Goal: Task Accomplishment & Management: Complete application form

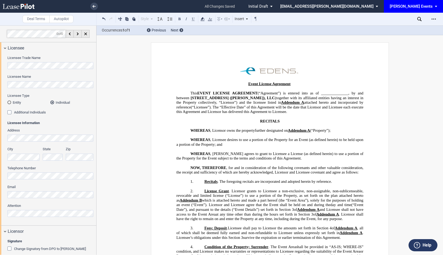
select select "6"
select select "pm"
select select "10"
select select "pm"
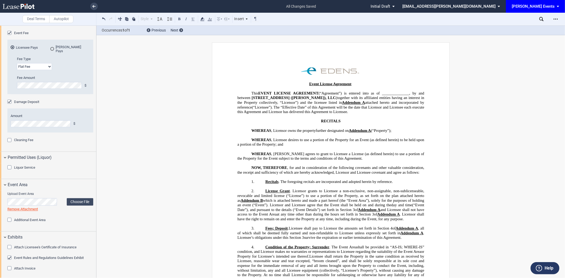
scroll to position [1, 0]
click at [93, 5] on link at bounding box center [93, 6] width 7 height 7
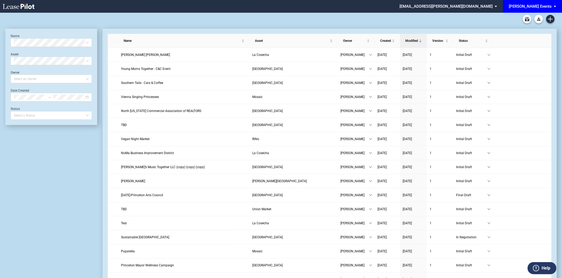
click at [547, 5] on div "[PERSON_NAME] Events" at bounding box center [530, 6] width 43 height 5
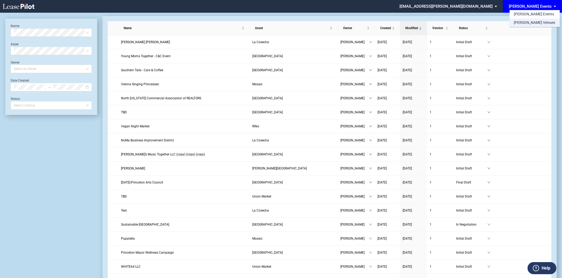
click at [525, 20] on div "[PERSON_NAME] Venues" at bounding box center [534, 22] width 41 height 5
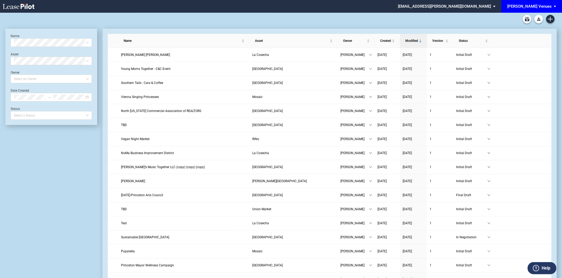
scroll to position [12, 0]
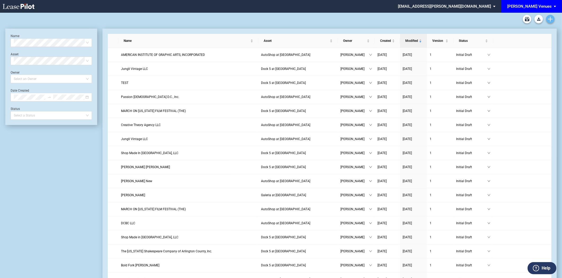
click at [552, 21] on link "Create new document" at bounding box center [550, 19] width 8 height 8
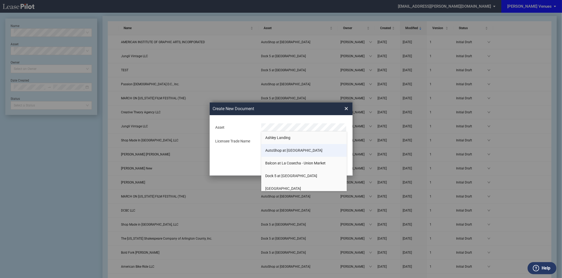
click at [285, 151] on span "AutoShop at Union Market" at bounding box center [293, 150] width 57 height 4
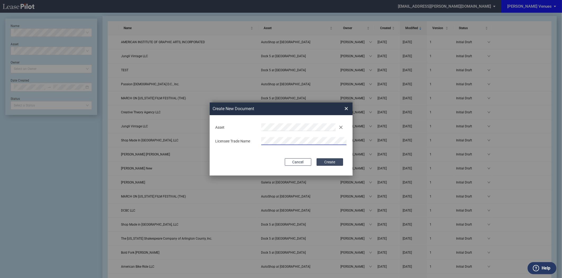
click at [337, 162] on button "Create" at bounding box center [330, 161] width 26 height 7
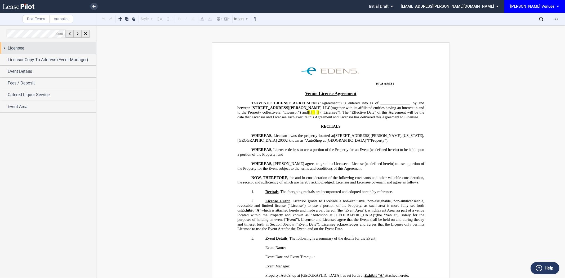
click at [25, 45] on div "Licensee" at bounding box center [52, 48] width 88 height 6
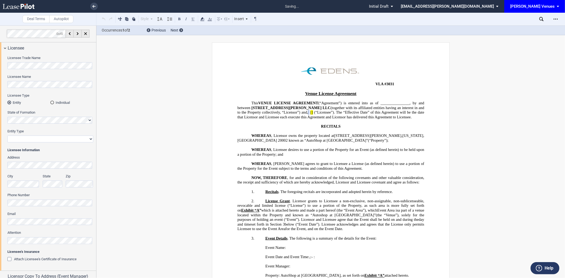
click at [26, 140] on select "Corporation Limited Liability Company General Partnership Limited Partnership N…" at bounding box center [50, 139] width 86 height 7
select select "limited liability company"
click at [7, 136] on select "Corporation Limited Liability Company General Partnership Limited Partnership N…" at bounding box center [50, 139] width 86 height 7
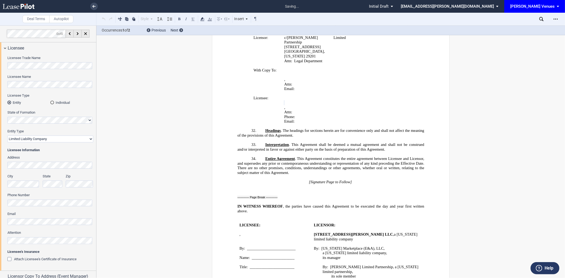
scroll to position [1629, 0]
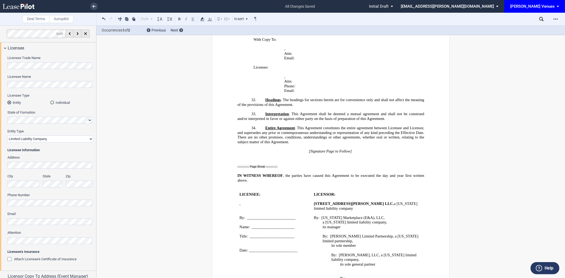
click at [544, 267] on button "Help" at bounding box center [544, 268] width 29 height 12
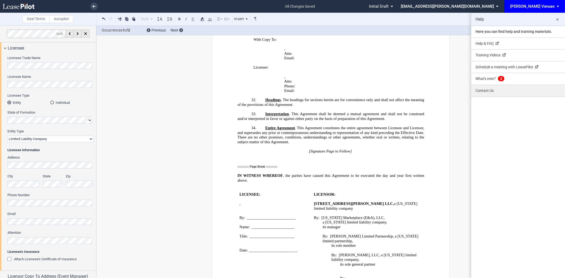
click at [486, 94] on link "Contact Us" at bounding box center [518, 91] width 94 height 12
select select "? string: ?"
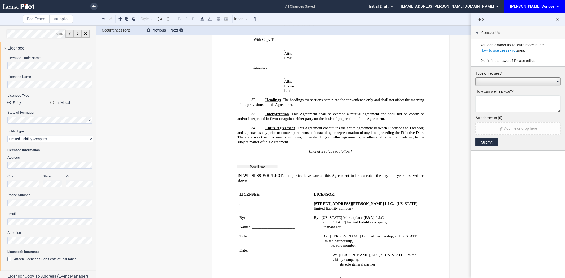
drag, startPoint x: 147, startPoint y: 94, endPoint x: 56, endPoint y: 41, distance: 105.3
